Goal: Task Accomplishment & Management: Manage account settings

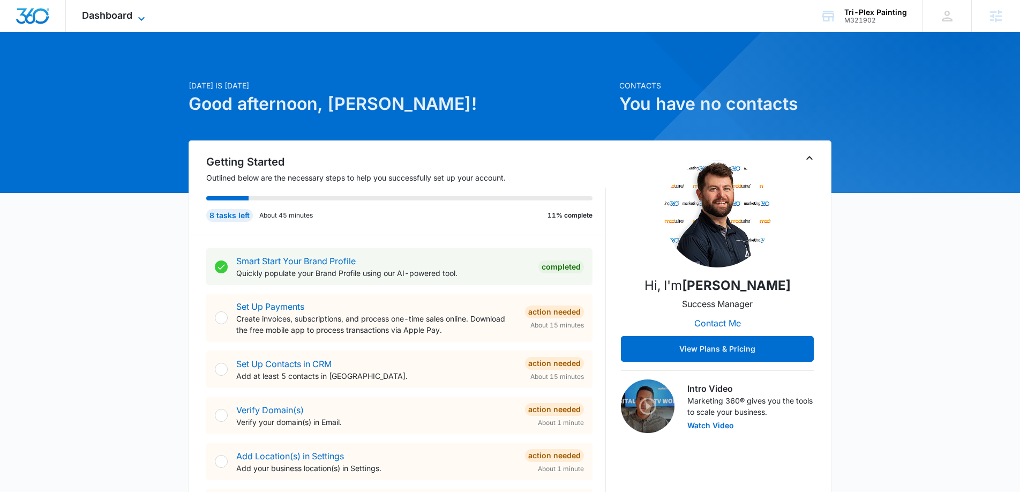
click at [108, 11] on span "Dashboard" at bounding box center [107, 15] width 50 height 11
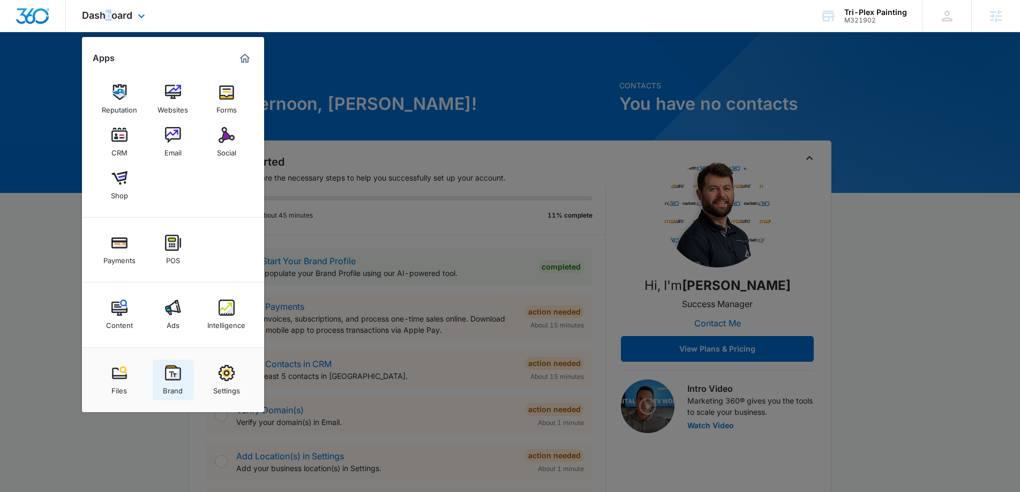
click at [170, 382] on div "Brand" at bounding box center [173, 388] width 20 height 14
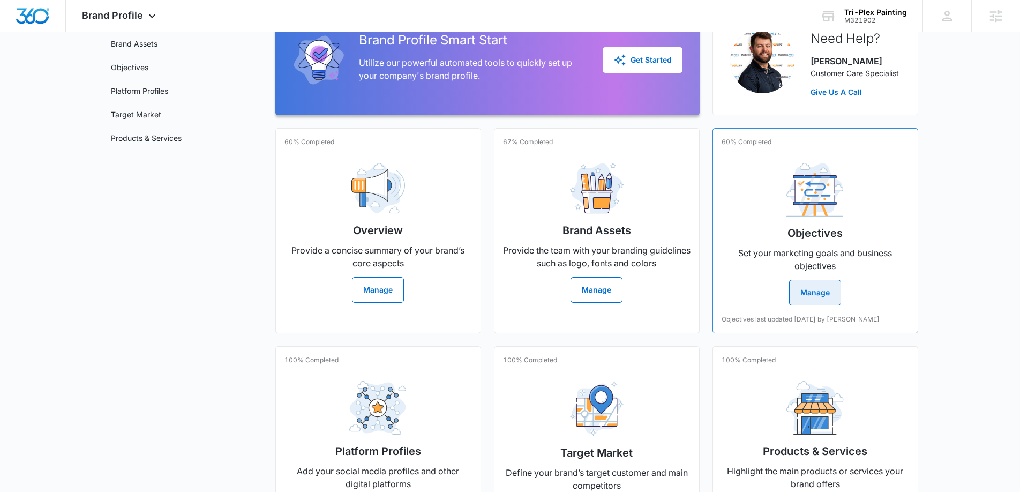
scroll to position [107, 0]
click at [813, 214] on img at bounding box center [815, 189] width 57 height 54
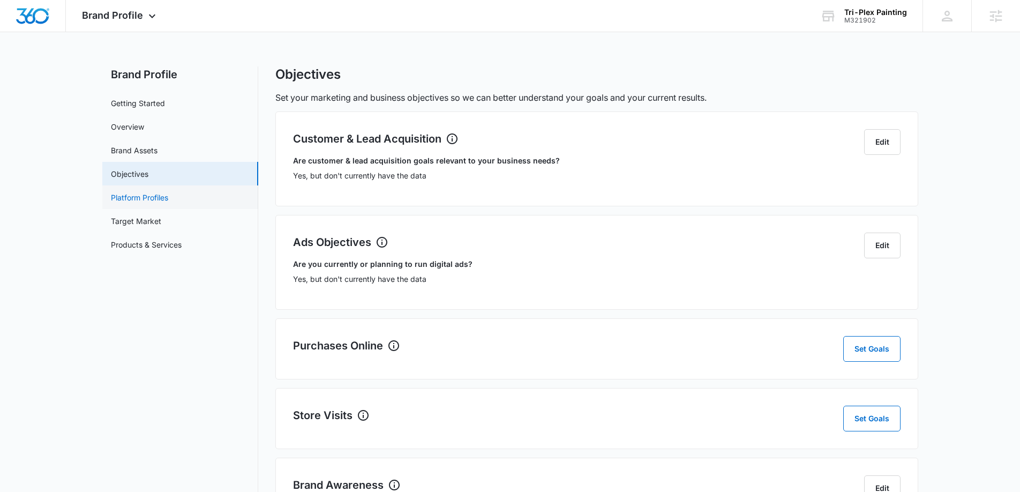
click at [168, 198] on link "Platform Profiles" at bounding box center [139, 197] width 57 height 11
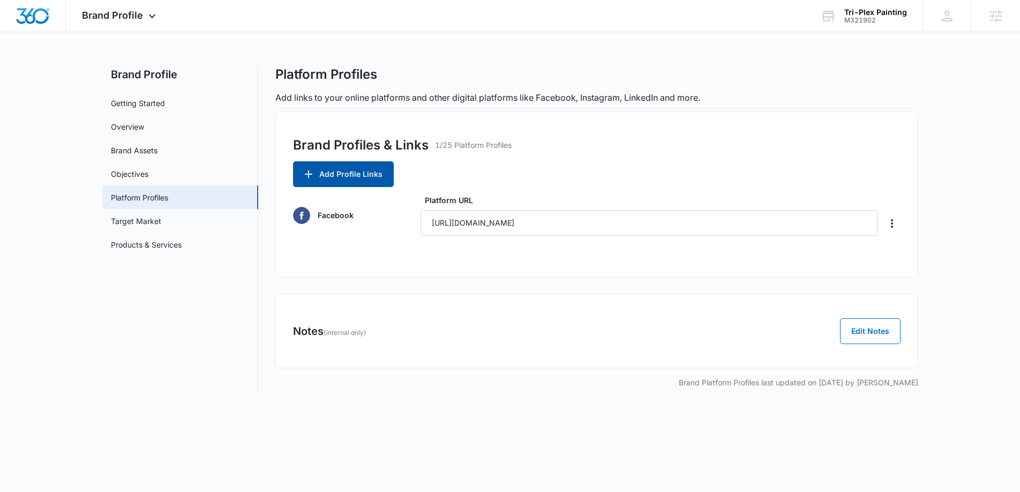
click at [363, 173] on button "Add Profile Links" at bounding box center [343, 174] width 101 height 26
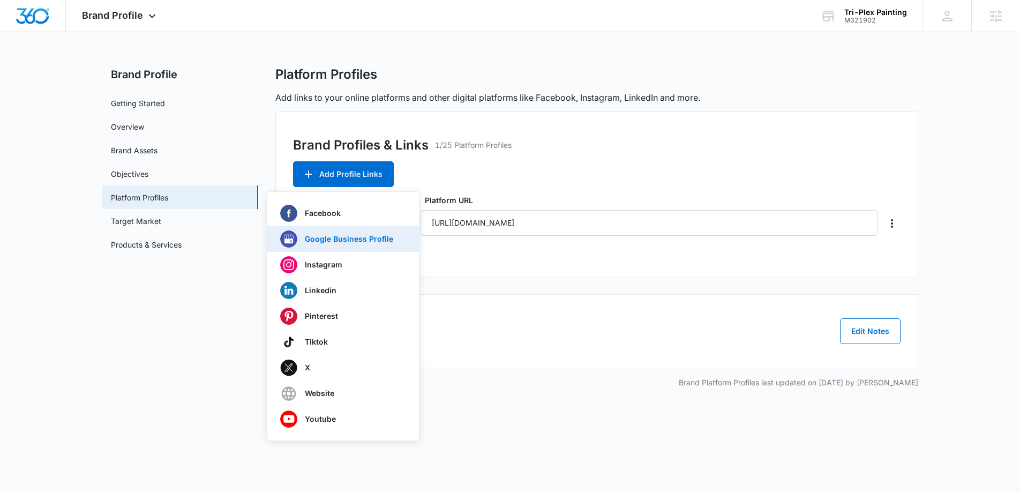
click at [355, 241] on p "Google Business Profile" at bounding box center [349, 239] width 88 height 8
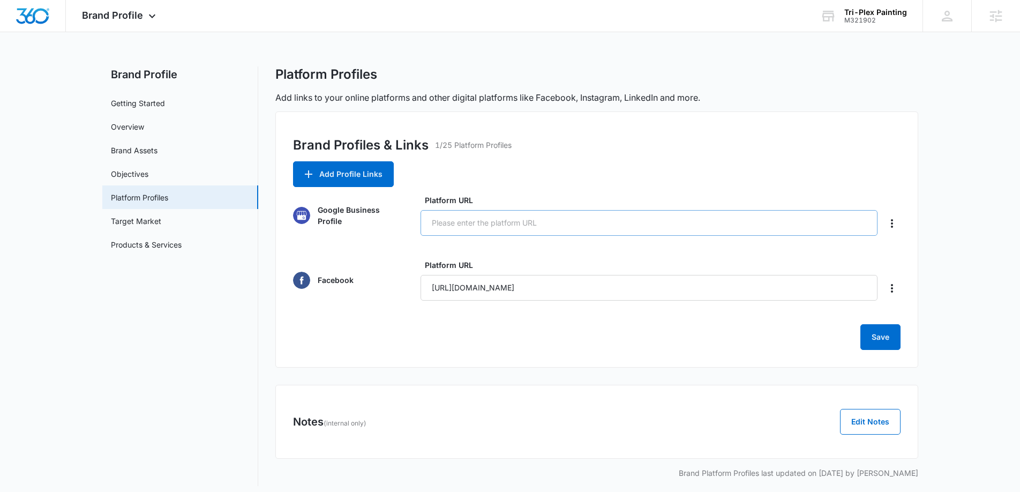
click at [503, 220] on input "Platform URL" at bounding box center [650, 223] width 458 height 26
click at [535, 229] on input "Platform URL" at bounding box center [650, 223] width 458 height 26
paste input "https://share.google/FZZUNaSjpf6FtjxZw"
type input "https://share.google/FZZUNaSjpf6FtjxZw"
click at [880, 346] on button "Save" at bounding box center [880, 337] width 40 height 26
